Goal: Task Accomplishment & Management: Use online tool/utility

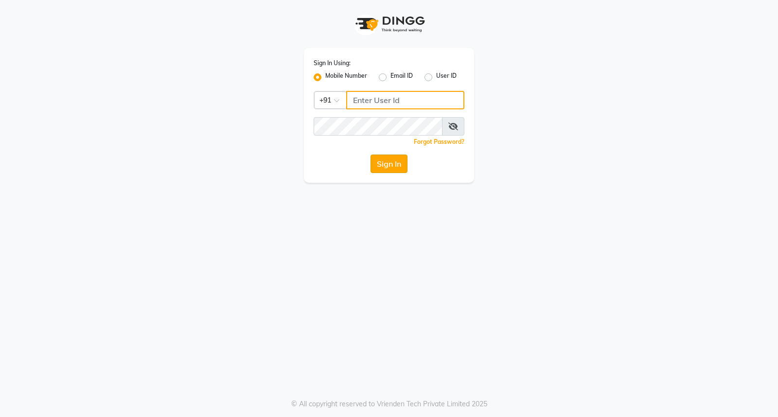
type input "8806066066"
click at [392, 172] on button "Sign In" at bounding box center [389, 164] width 37 height 18
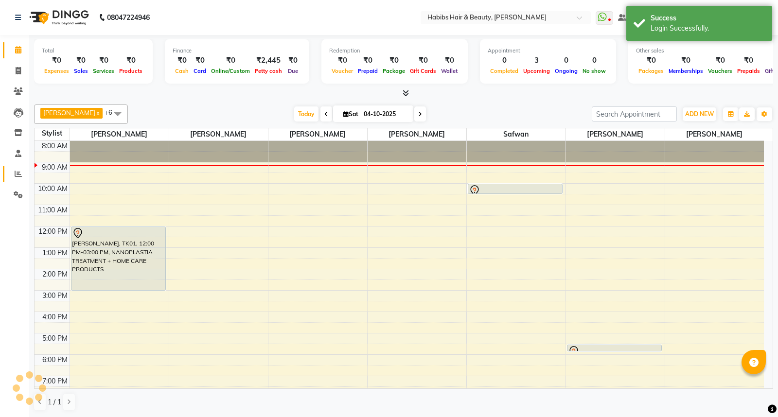
click at [18, 175] on icon at bounding box center [18, 173] width 7 height 7
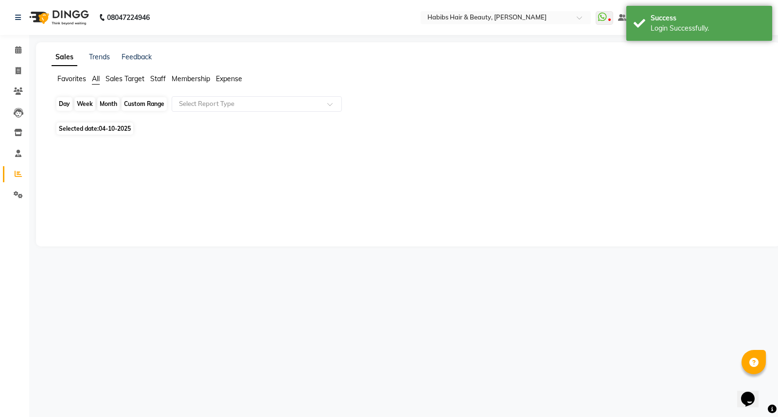
click at [67, 103] on div "Day" at bounding box center [64, 104] width 16 height 14
select select "10"
select select "2025"
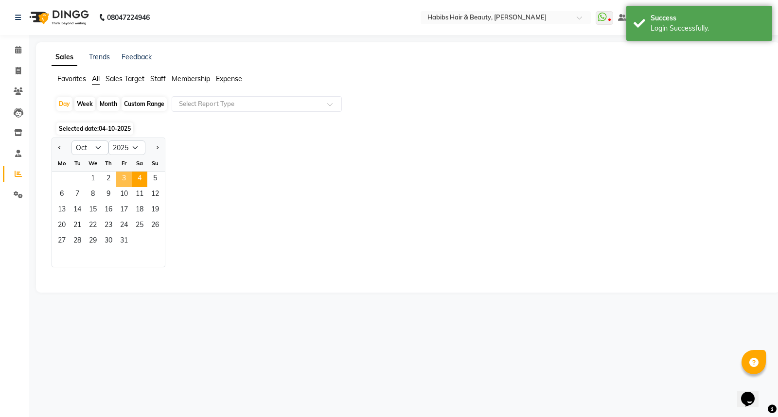
click at [130, 176] on span "3" at bounding box center [124, 180] width 16 height 16
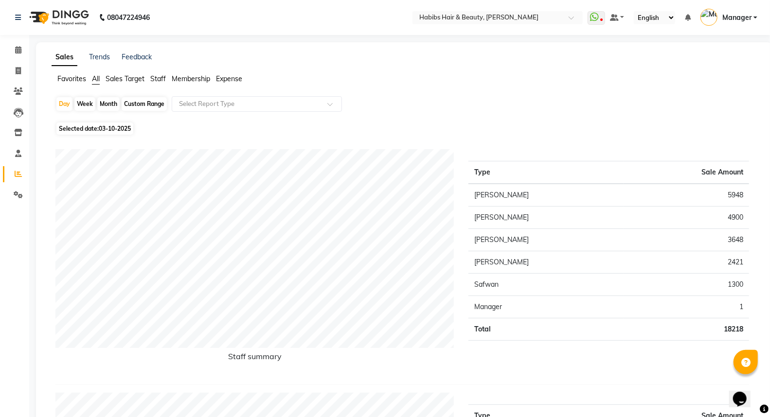
click at [107, 100] on div "Month" at bounding box center [108, 104] width 22 height 14
select select "10"
select select "2025"
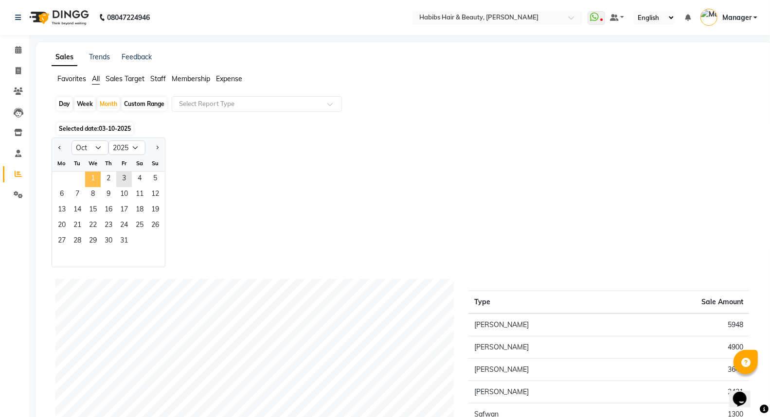
click at [90, 180] on span "1" at bounding box center [93, 180] width 16 height 16
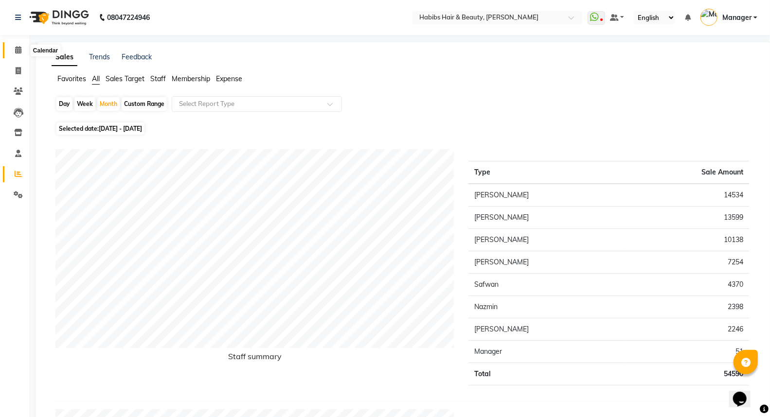
click at [20, 49] on icon at bounding box center [18, 49] width 6 height 7
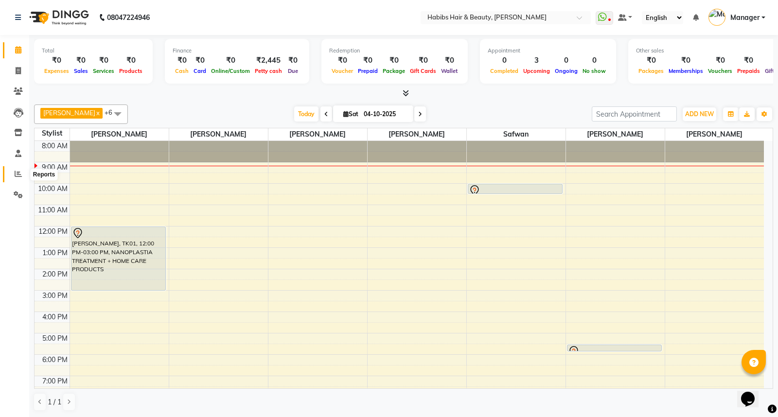
click at [10, 173] on span at bounding box center [18, 174] width 17 height 11
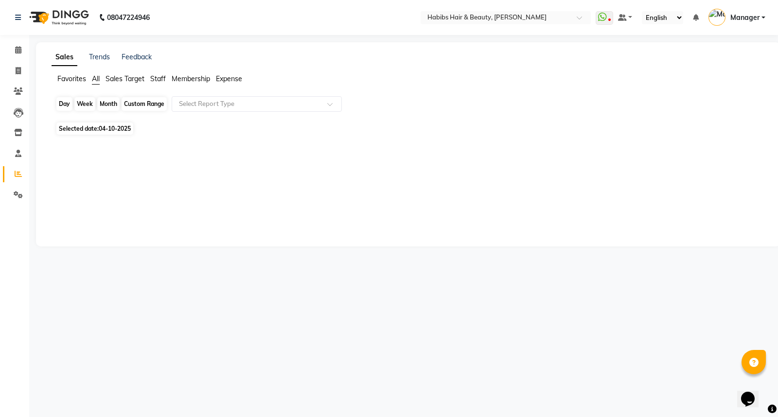
click at [57, 105] on div "Day" at bounding box center [64, 104] width 16 height 14
select select "10"
select select "2025"
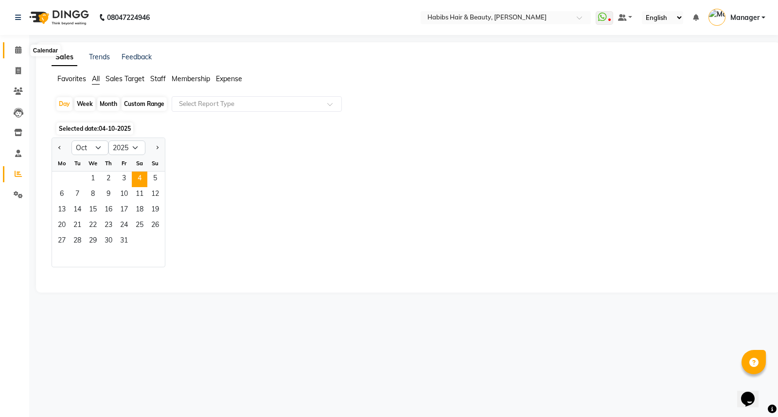
click at [15, 49] on icon at bounding box center [18, 49] width 6 height 7
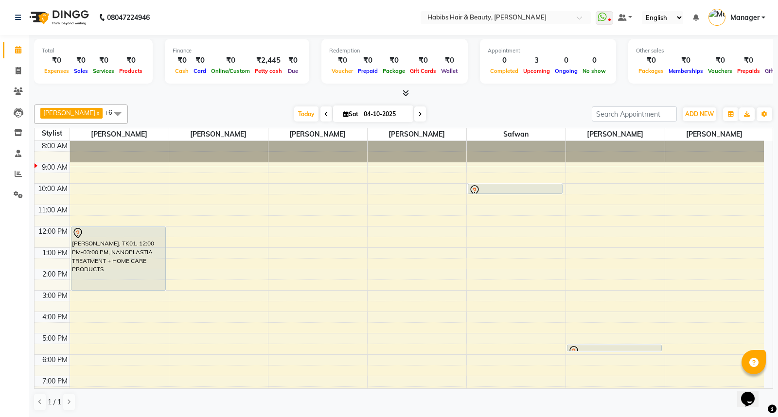
click at [320, 114] on span at bounding box center [326, 114] width 12 height 15
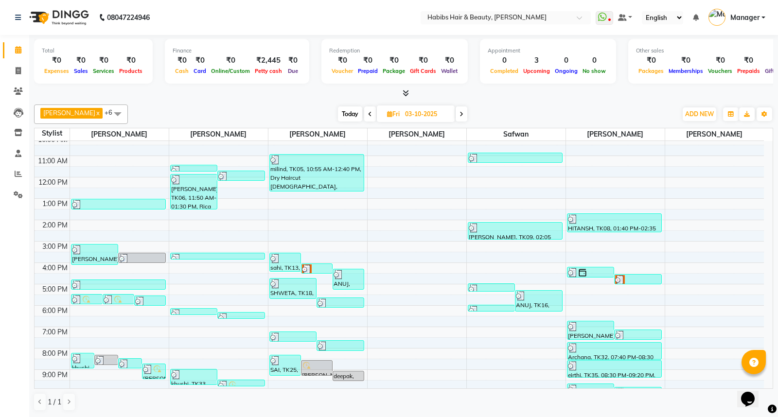
scroll to position [74, 0]
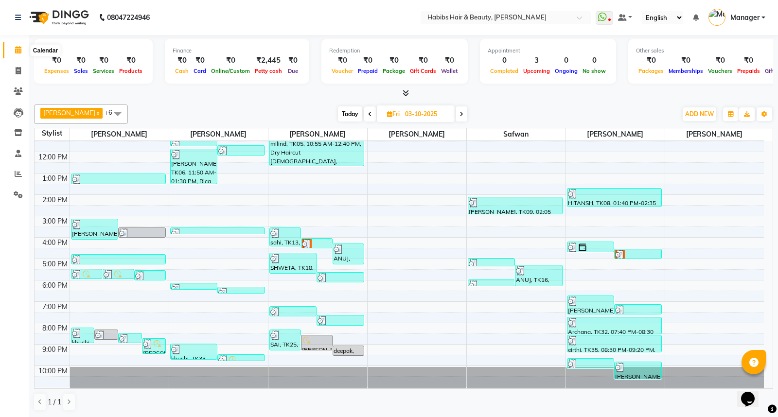
click at [17, 53] on icon at bounding box center [18, 49] width 6 height 7
click at [460, 116] on icon at bounding box center [462, 114] width 4 height 6
type input "04-10-2025"
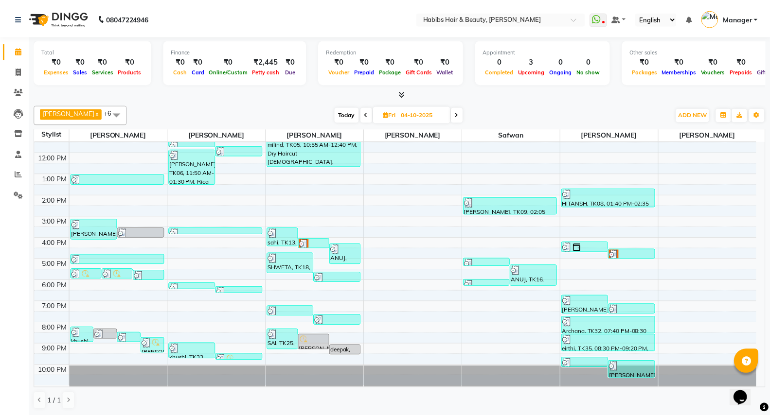
scroll to position [22, 0]
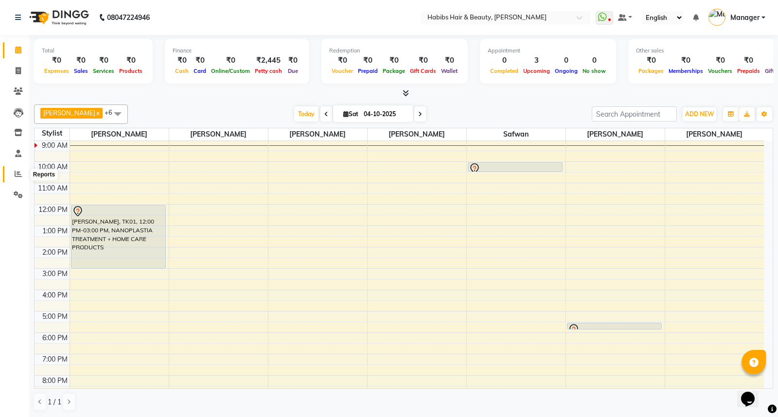
click at [19, 173] on icon at bounding box center [18, 173] width 7 height 7
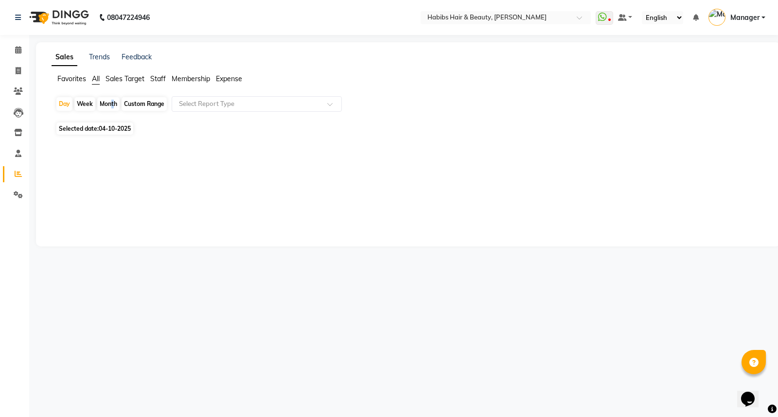
click at [110, 105] on div "Month" at bounding box center [108, 104] width 22 height 14
select select "10"
select select "2025"
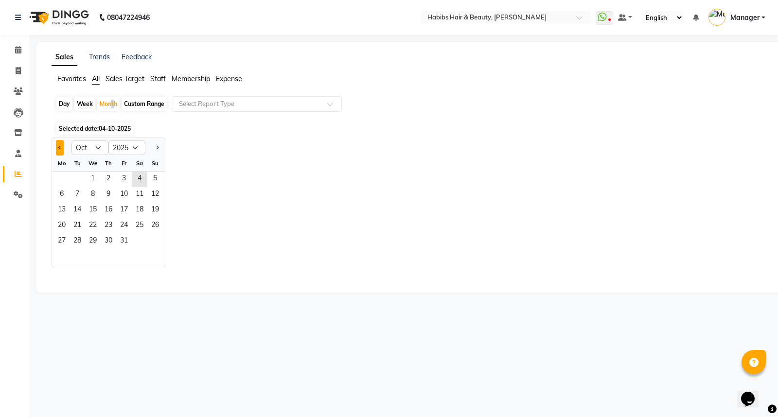
click at [60, 148] on span "Previous month" at bounding box center [59, 146] width 3 height 3
select select "9"
click at [65, 176] on span "1" at bounding box center [62, 180] width 16 height 16
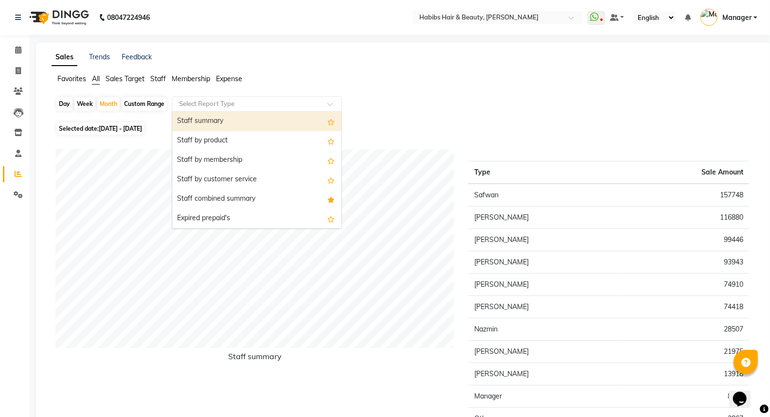
click at [221, 105] on input "text" at bounding box center [247, 104] width 140 height 10
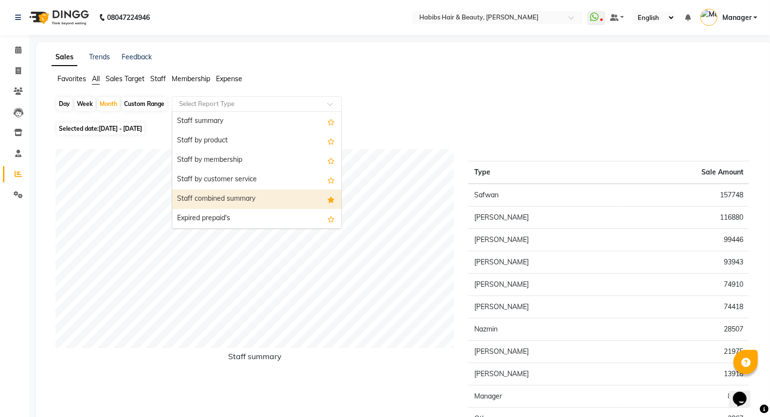
click at [226, 196] on div "Staff combined summary" at bounding box center [256, 199] width 169 height 19
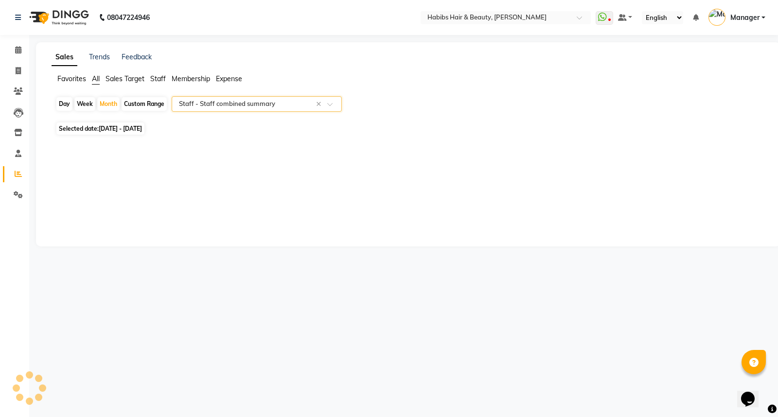
select select "csv"
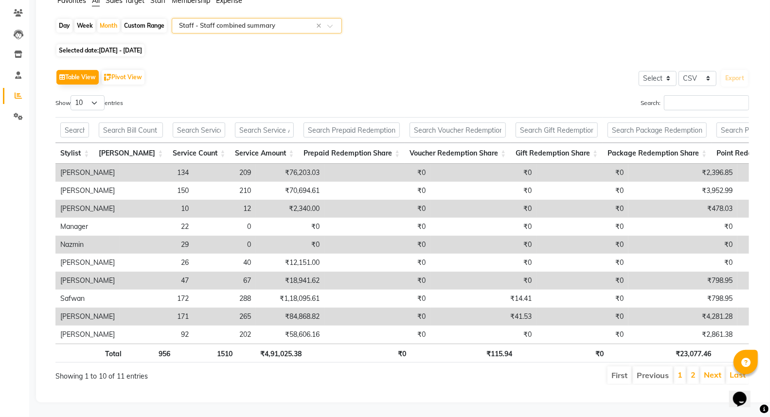
scroll to position [94, 0]
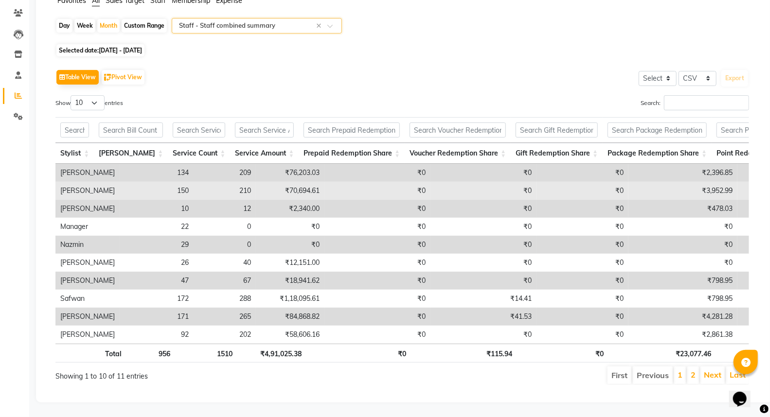
click at [256, 182] on td "₹70,694.61" at bounding box center [290, 191] width 69 height 18
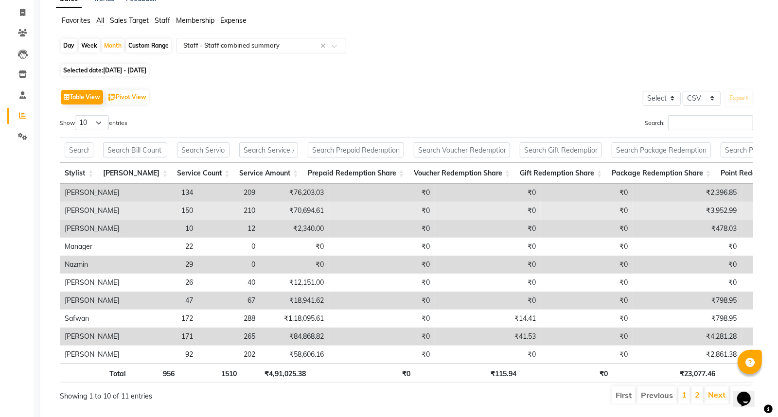
scroll to position [0, 0]
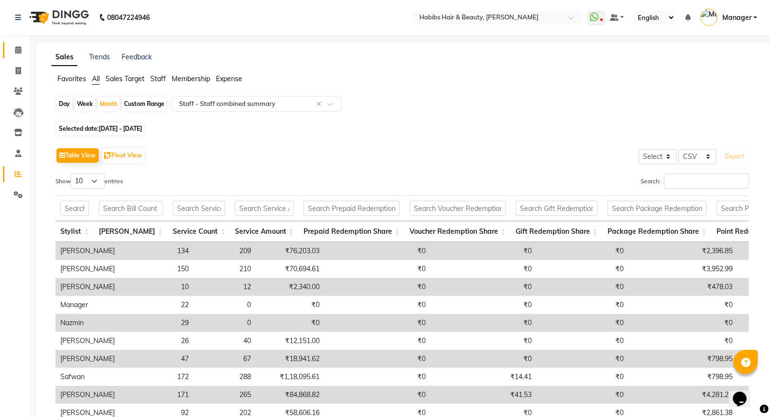
click at [18, 52] on icon at bounding box center [18, 49] width 6 height 7
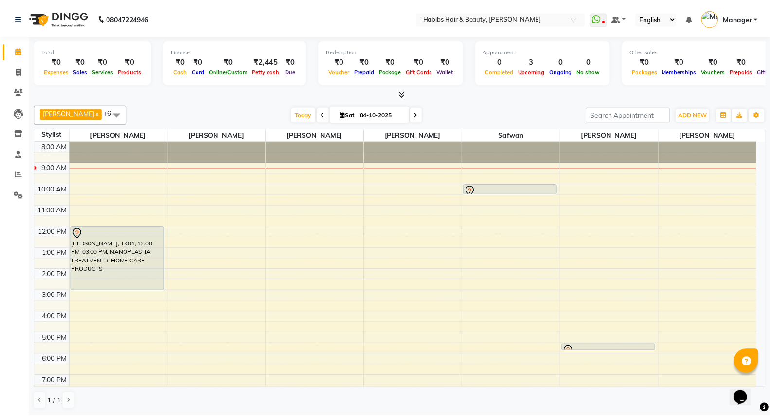
scroll to position [54, 0]
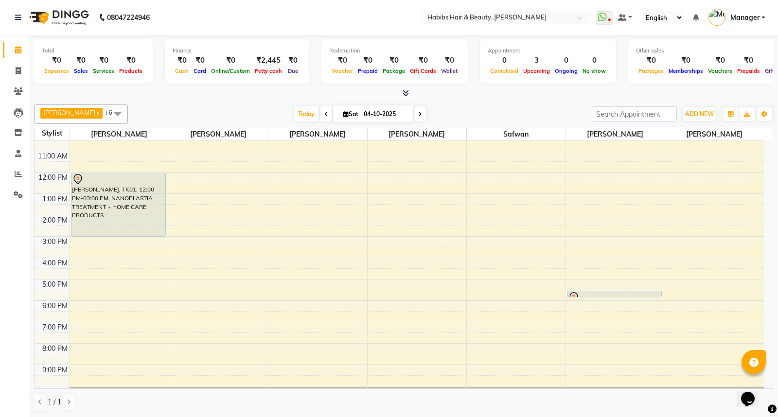
click at [99, 32] on nav "08047224946 Select Location × Habibs Hair & Beauty, [PERSON_NAME] WhatsApp Stat…" at bounding box center [389, 17] width 778 height 35
click at [18, 74] on icon at bounding box center [18, 70] width 5 height 7
select select "service"
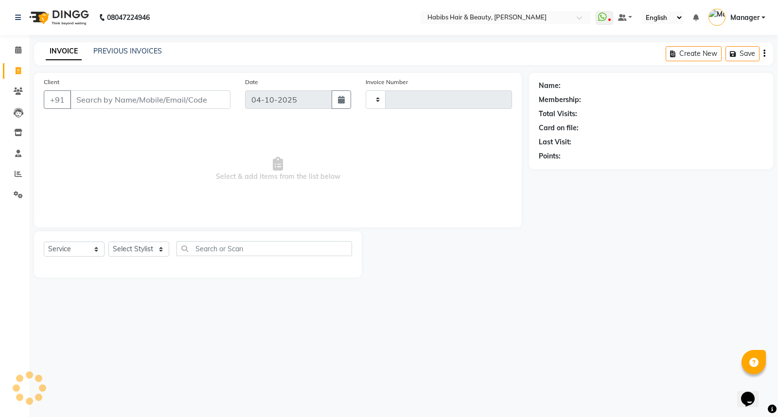
type input "5949"
select select "6465"
click at [122, 99] on input "Client" at bounding box center [150, 99] width 160 height 18
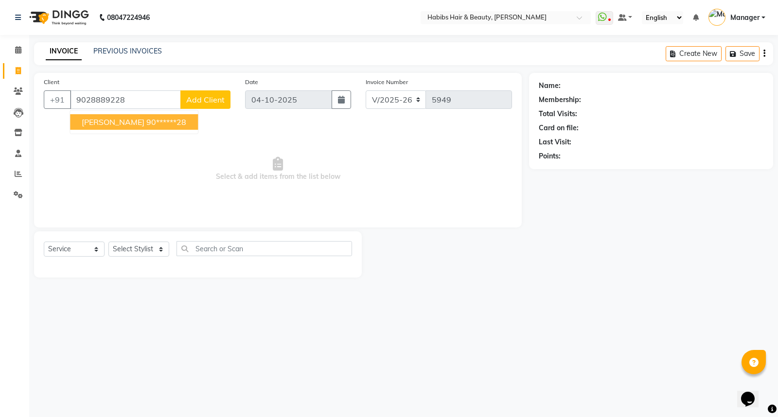
type input "9028889228"
select select "1: Object"
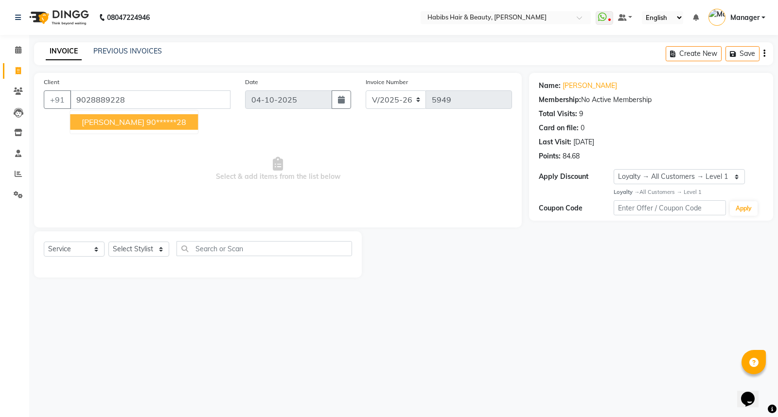
click at [175, 123] on ngb-highlight "90******28" at bounding box center [166, 122] width 40 height 10
type input "90******28"
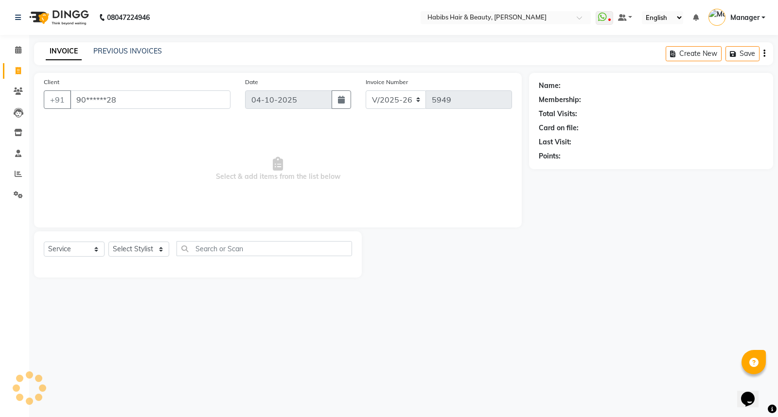
select select "1: Object"
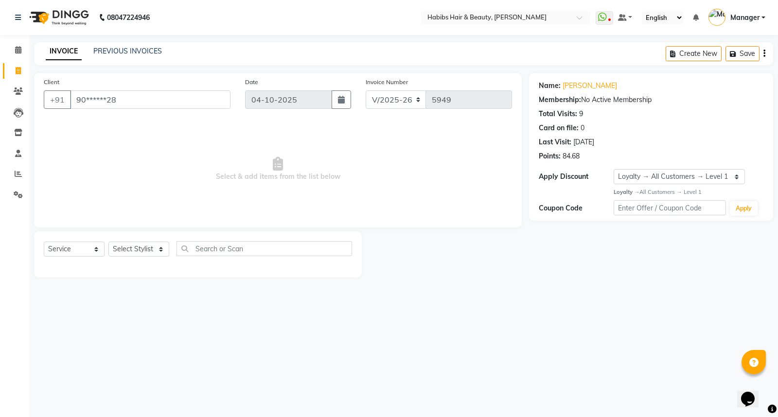
click at [159, 241] on div "Select Service Product Membership Package Voucher Prepaid Gift Card Select Styl…" at bounding box center [198, 252] width 308 height 23
click at [144, 245] on select "Select Stylist [PERSON_NAME] [PERSON_NAME] HK [PERSON_NAME] Manager [PERSON_NAM…" at bounding box center [138, 249] width 61 height 15
select select "76387"
click at [108, 242] on select "Select Stylist [PERSON_NAME] [PERSON_NAME] HK [PERSON_NAME] Manager [PERSON_NAM…" at bounding box center [138, 249] width 61 height 15
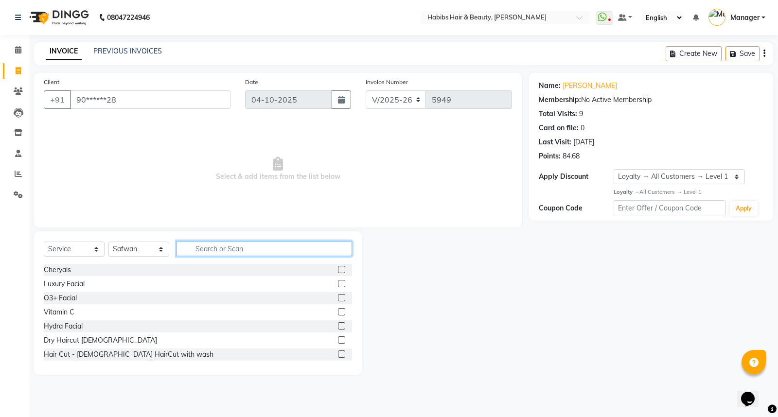
click at [270, 247] on input "text" at bounding box center [265, 248] width 176 height 15
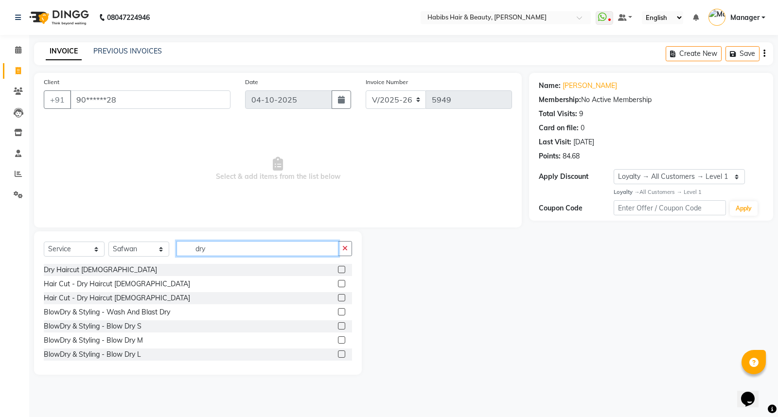
type input "dry"
click at [338, 270] on label at bounding box center [341, 269] width 7 height 7
click at [338, 270] on input "checkbox" at bounding box center [341, 270] width 6 height 6
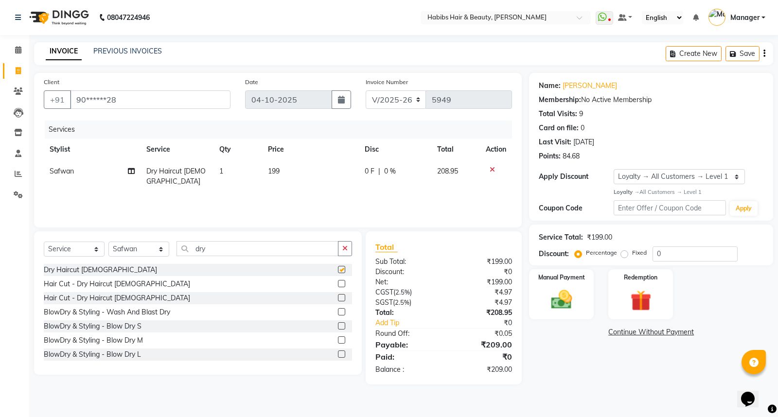
checkbox input "false"
click at [762, 55] on div "Create New Save" at bounding box center [719, 53] width 107 height 23
click at [765, 54] on icon "button" at bounding box center [765, 53] width 2 height 0
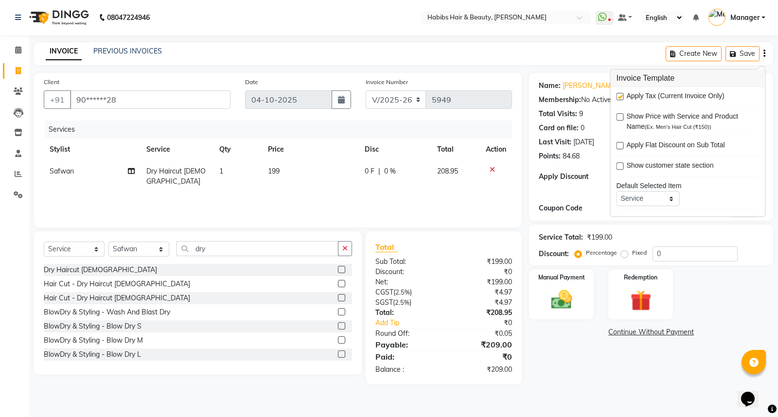
click at [620, 95] on label at bounding box center [619, 96] width 7 height 7
click at [620, 95] on input "checkbox" at bounding box center [619, 97] width 6 height 6
checkbox input "false"
click at [584, 297] on div "Manual Payment" at bounding box center [561, 294] width 67 height 52
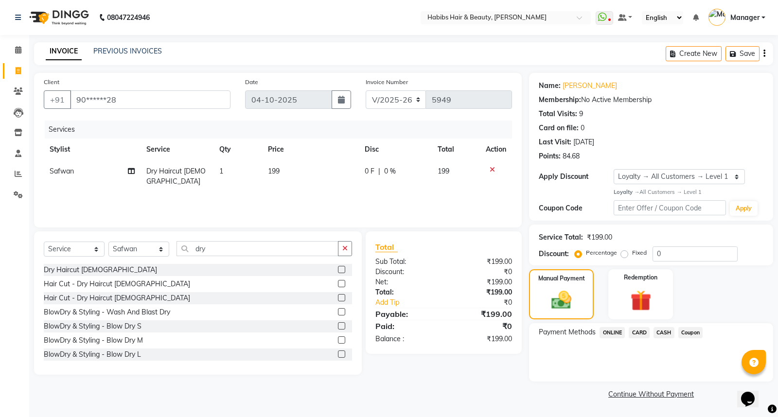
click at [615, 332] on span "ONLINE" at bounding box center [612, 332] width 25 height 11
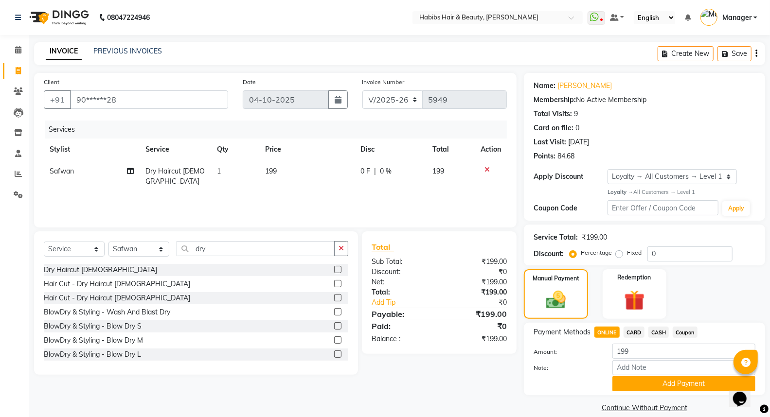
scroll to position [12, 0]
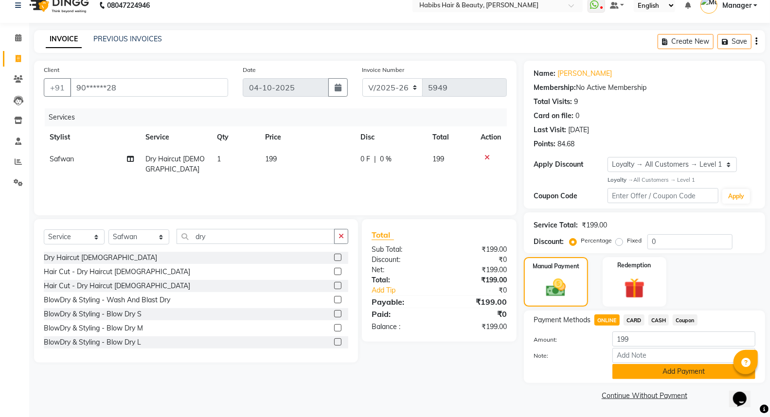
click at [626, 370] on button "Add Payment" at bounding box center [683, 371] width 143 height 15
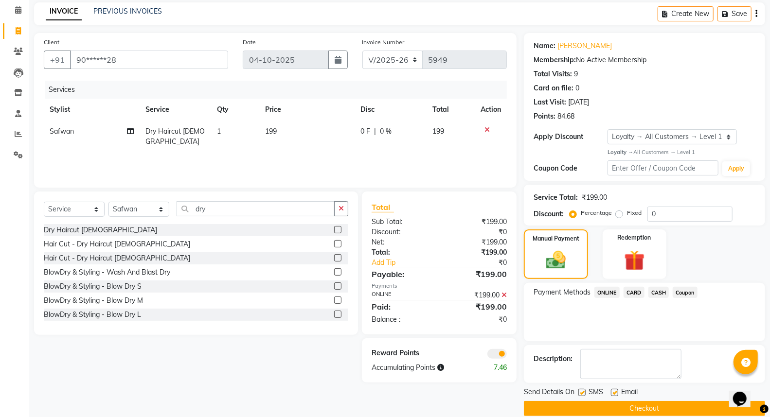
scroll to position [53, 0]
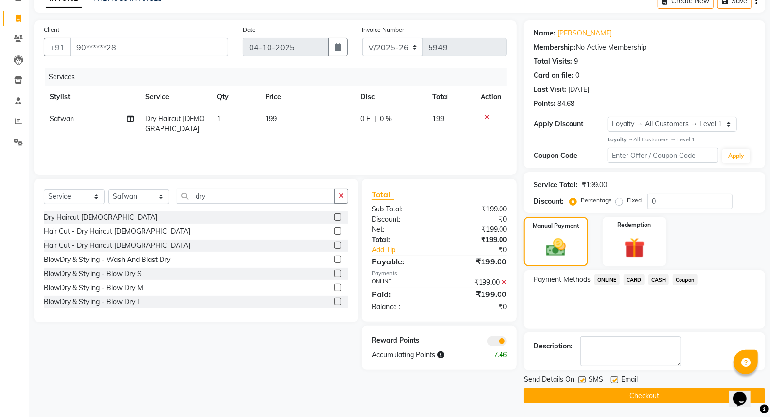
click at [615, 402] on button "Checkout" at bounding box center [644, 396] width 241 height 15
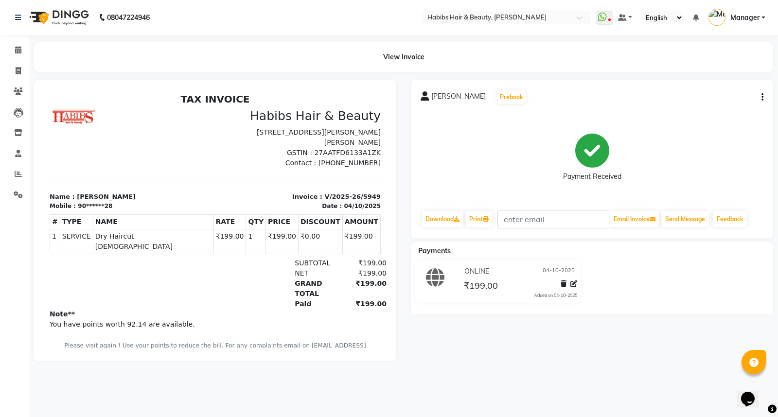
drag, startPoint x: 541, startPoint y: 181, endPoint x: 443, endPoint y: 118, distance: 116.8
click at [526, 154] on div "Payment Received" at bounding box center [592, 157] width 343 height 73
click at [208, 371] on main "View Invoice [PERSON_NAME] Prebook Payment Received Download Print Email Invoic…" at bounding box center [403, 209] width 749 height 334
drag, startPoint x: 208, startPoint y: 371, endPoint x: 15, endPoint y: 52, distance: 373.3
click at [15, 52] on icon at bounding box center [18, 49] width 6 height 7
